Goal: Communication & Community: Answer question/provide support

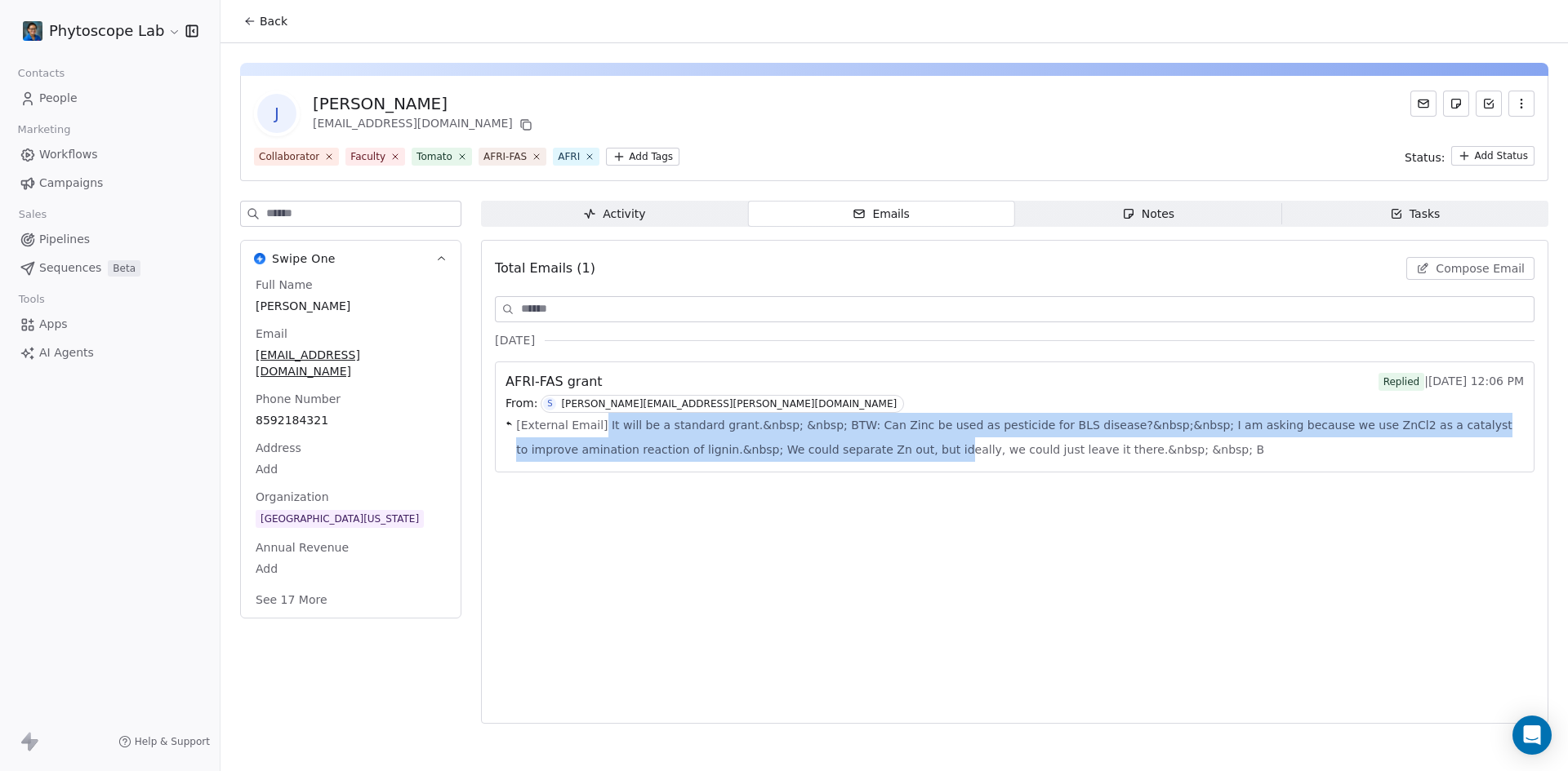
drag, startPoint x: 598, startPoint y: 423, endPoint x: 815, endPoint y: 444, distance: 218.0
click at [815, 444] on span "[External Email] It will be a standard grant.&nbsp; &nbsp; BTW: Can Zinc be use…" at bounding box center [1019, 437] width 1007 height 49
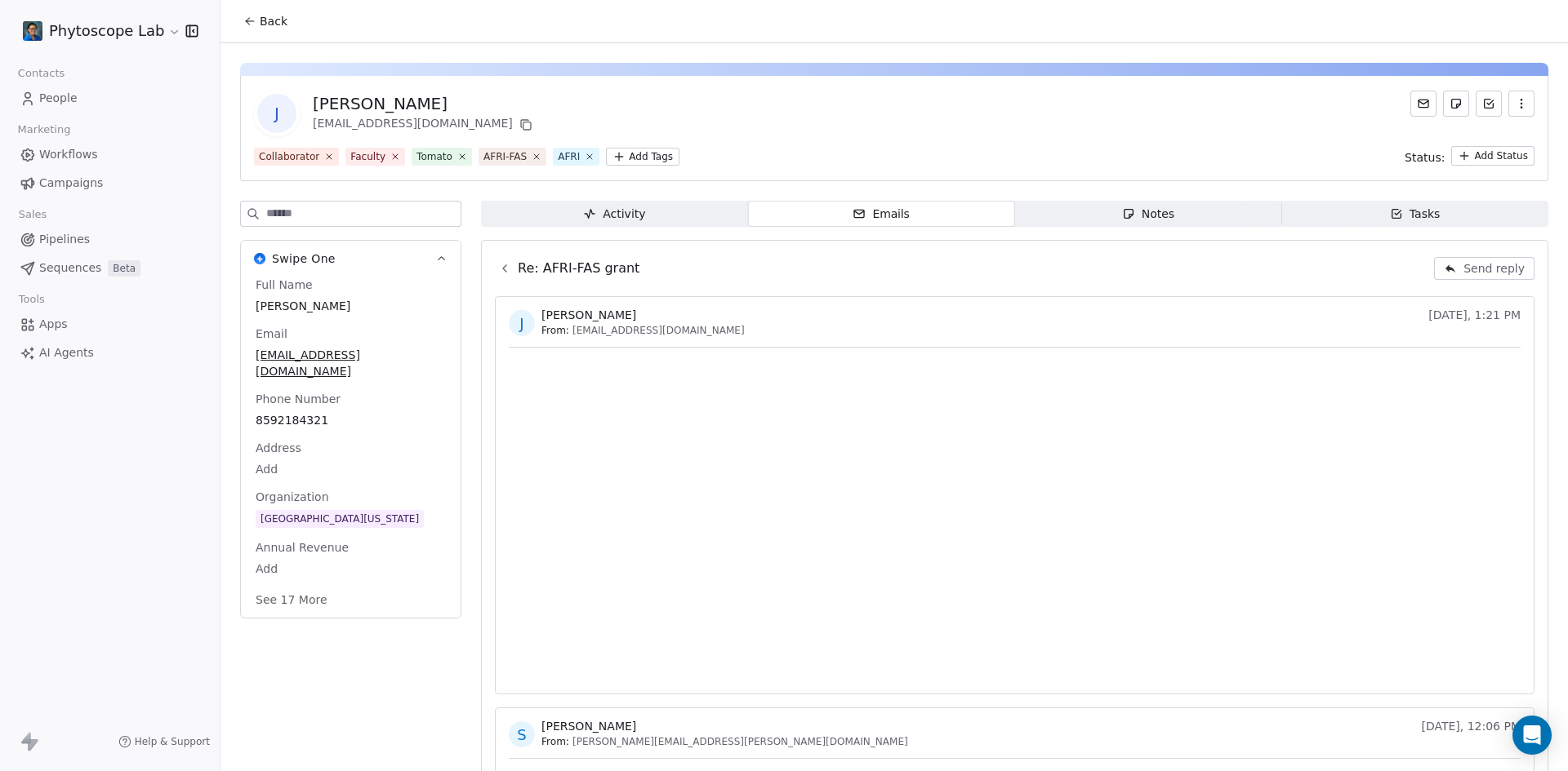
click at [1122, 164] on div "Collaborator Faculty [PERSON_NAME]-[GEOGRAPHIC_DATA] AFRI Add Tags Status: Add …" at bounding box center [894, 156] width 1280 height 19
click at [1474, 271] on span "Send reply" at bounding box center [1493, 268] width 61 height 16
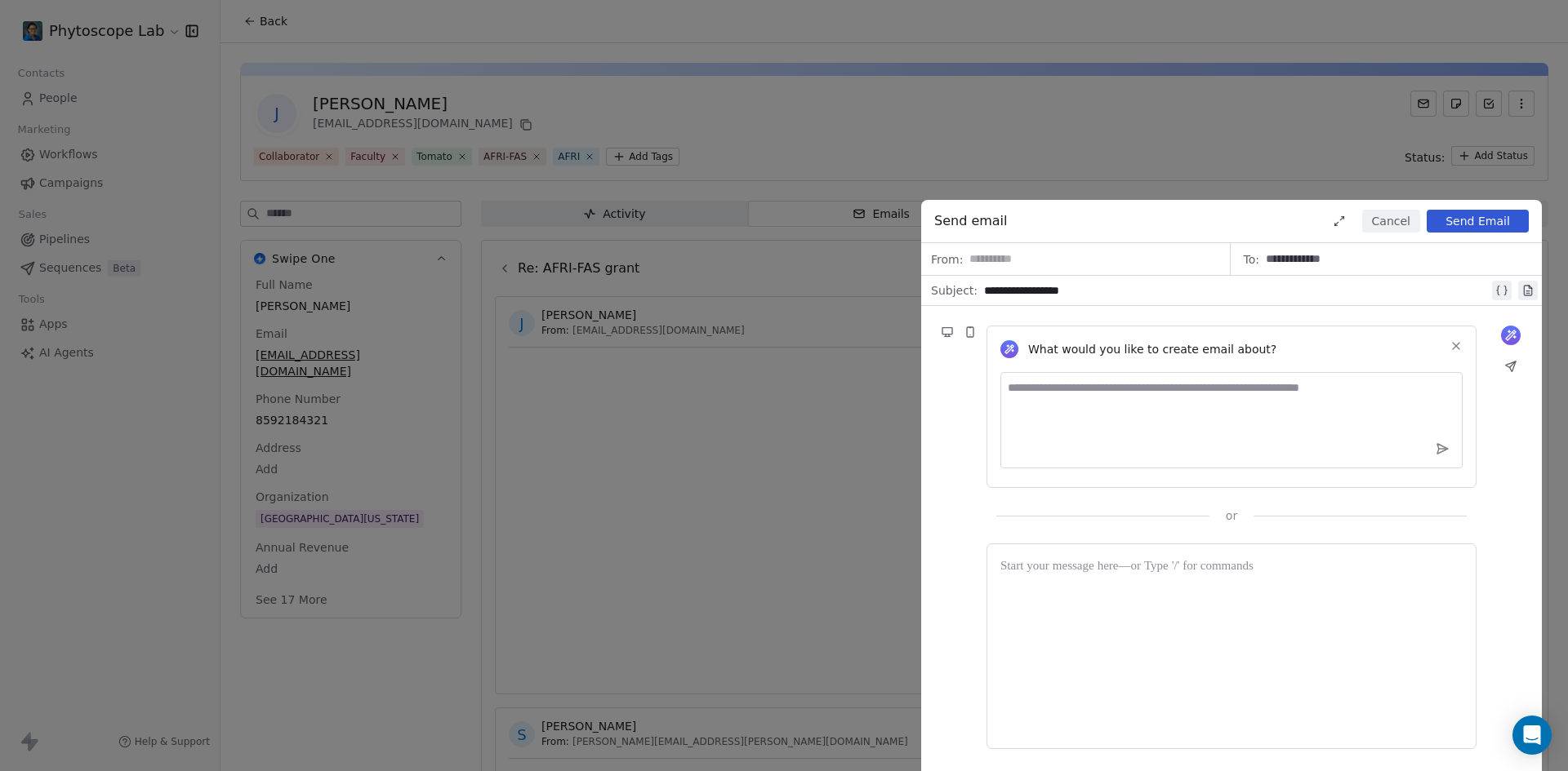
click at [1134, 287] on div "**********" at bounding box center [1235, 291] width 504 height 19
click at [1078, 588] on div at bounding box center [1230, 647] width 462 height 178
click at [1339, 220] on icon at bounding box center [1339, 221] width 13 height 13
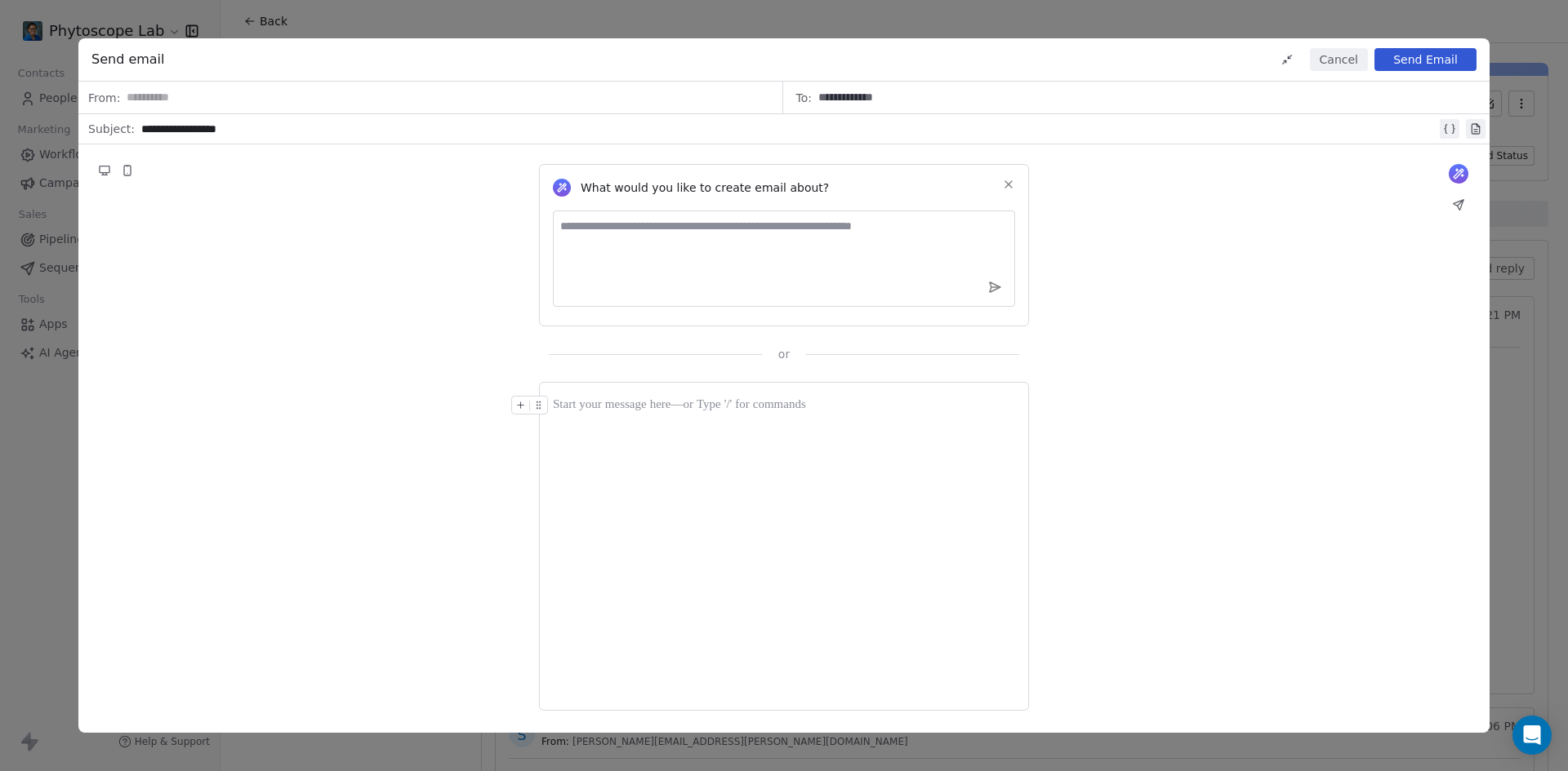
click at [611, 138] on div "**********" at bounding box center [789, 129] width 1295 height 19
click at [1347, 65] on button "Cancel" at bounding box center [1338, 59] width 58 height 23
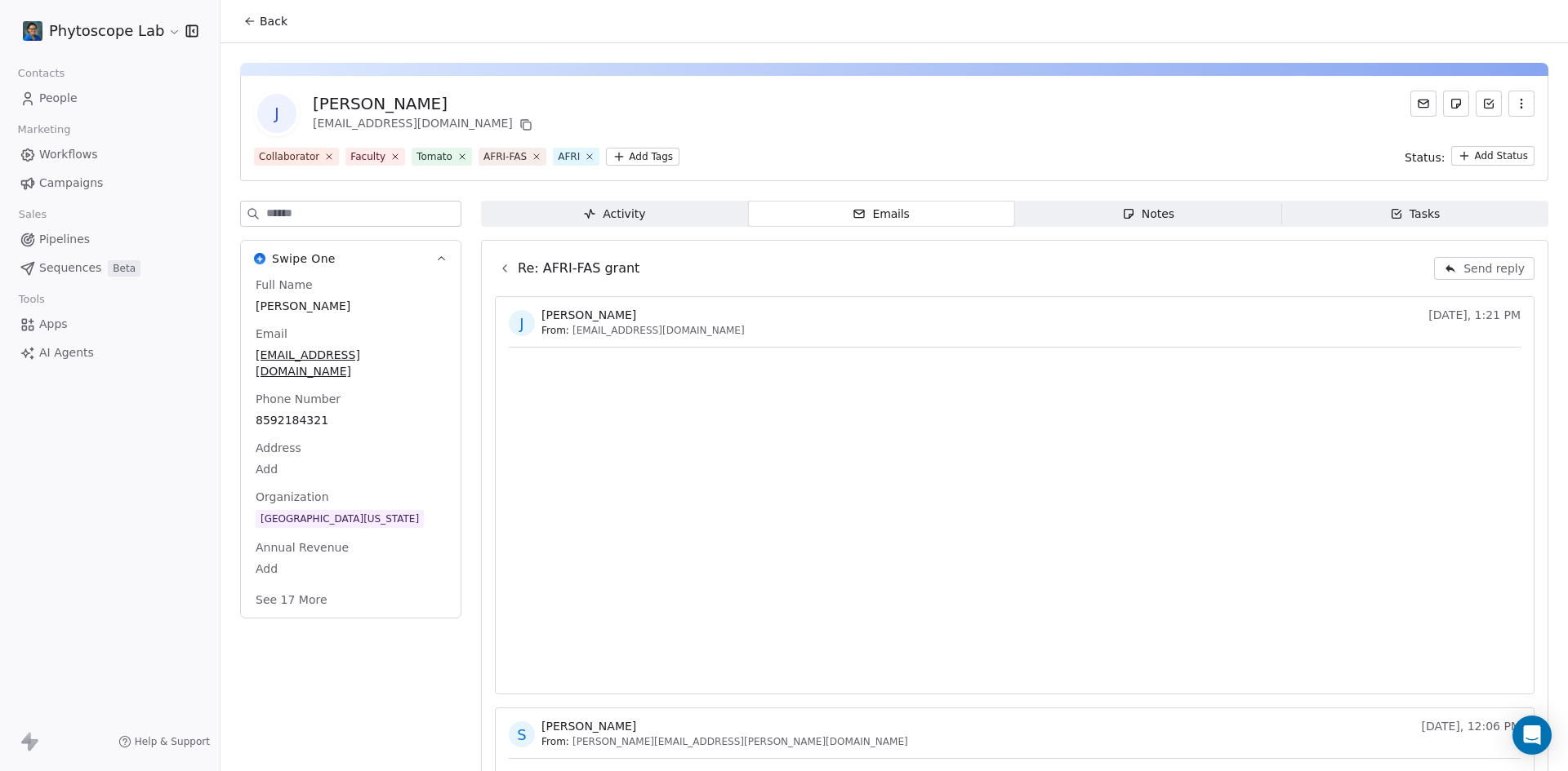
click at [1453, 270] on button "Send reply" at bounding box center [1484, 269] width 100 height 23
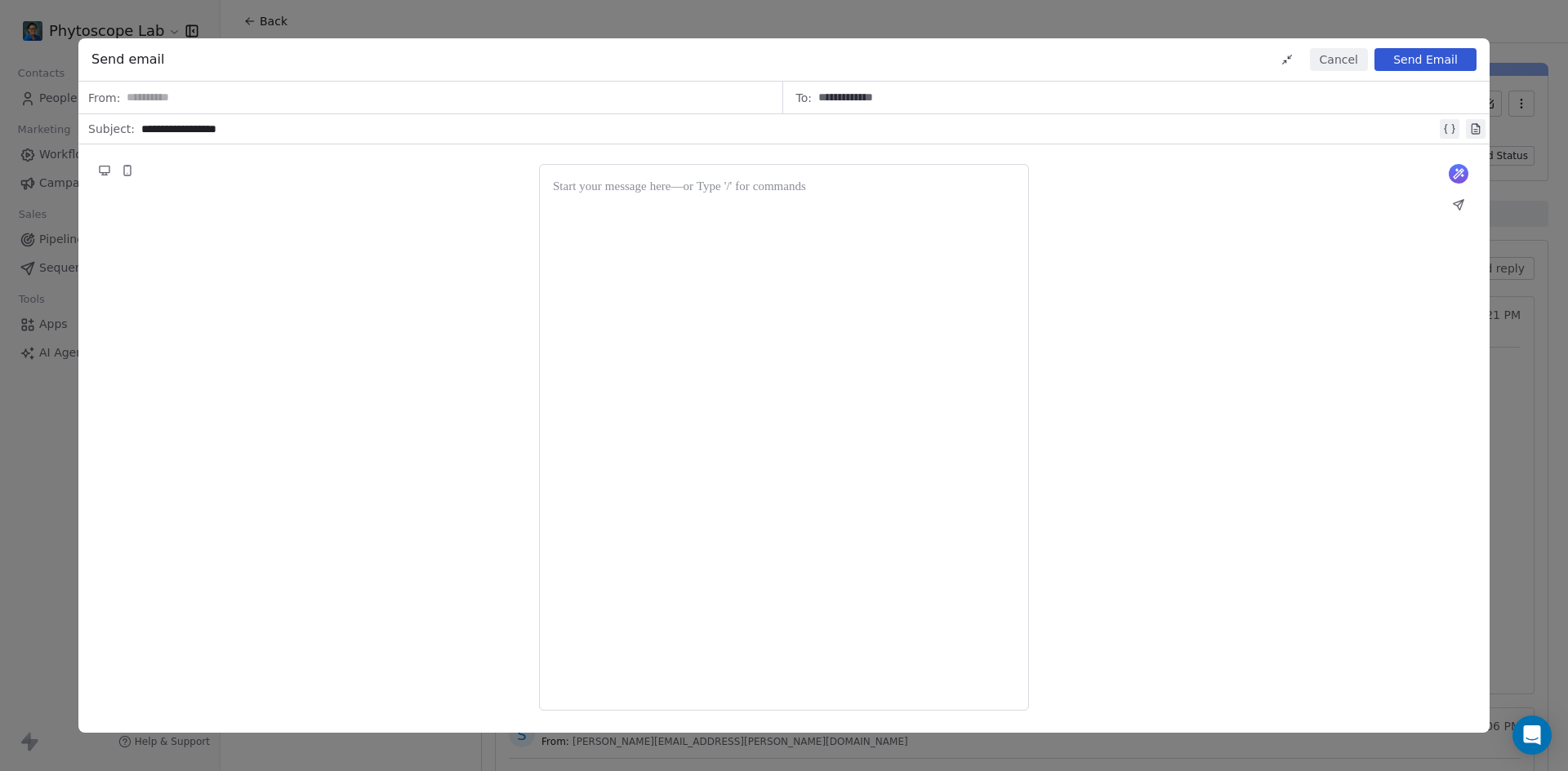
click at [1340, 55] on button "Cancel" at bounding box center [1338, 59] width 58 height 23
